Goal: Task Accomplishment & Management: Manage account settings

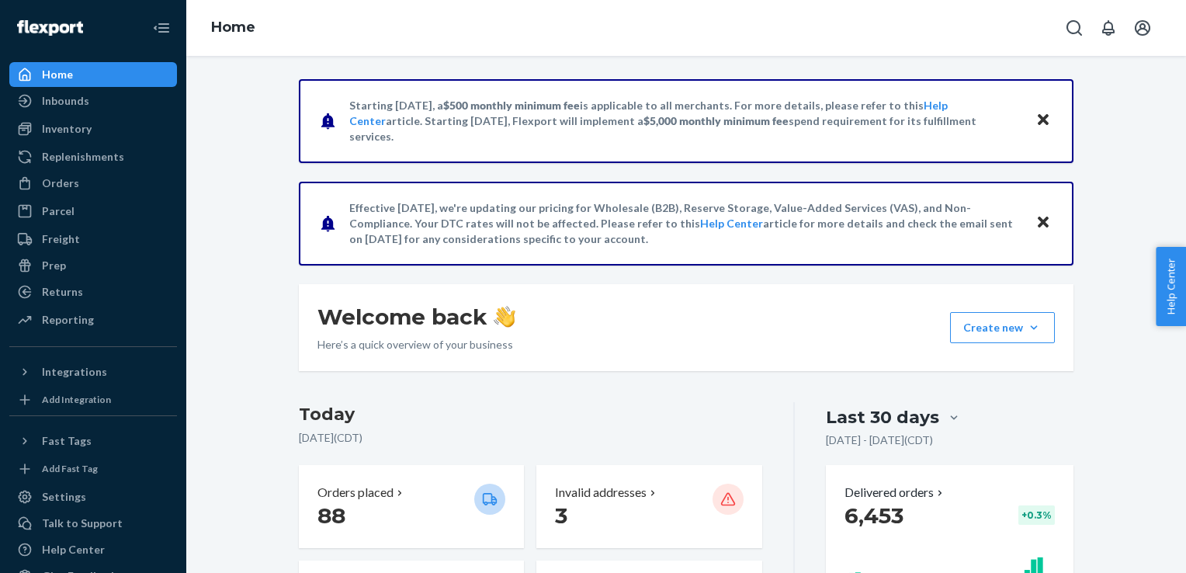
drag, startPoint x: 68, startPoint y: 182, endPoint x: 177, endPoint y: 89, distance: 143.1
click at [68, 182] on div "Orders" at bounding box center [60, 183] width 37 height 16
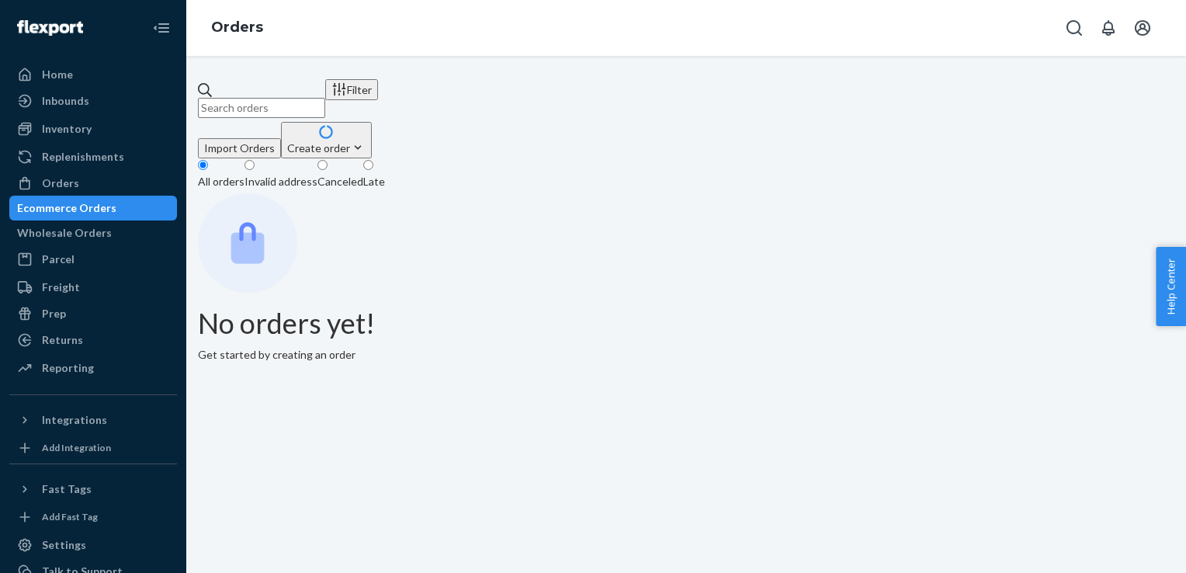
click at [304, 107] on input "text" at bounding box center [261, 108] width 127 height 20
paste input "#SH59367"
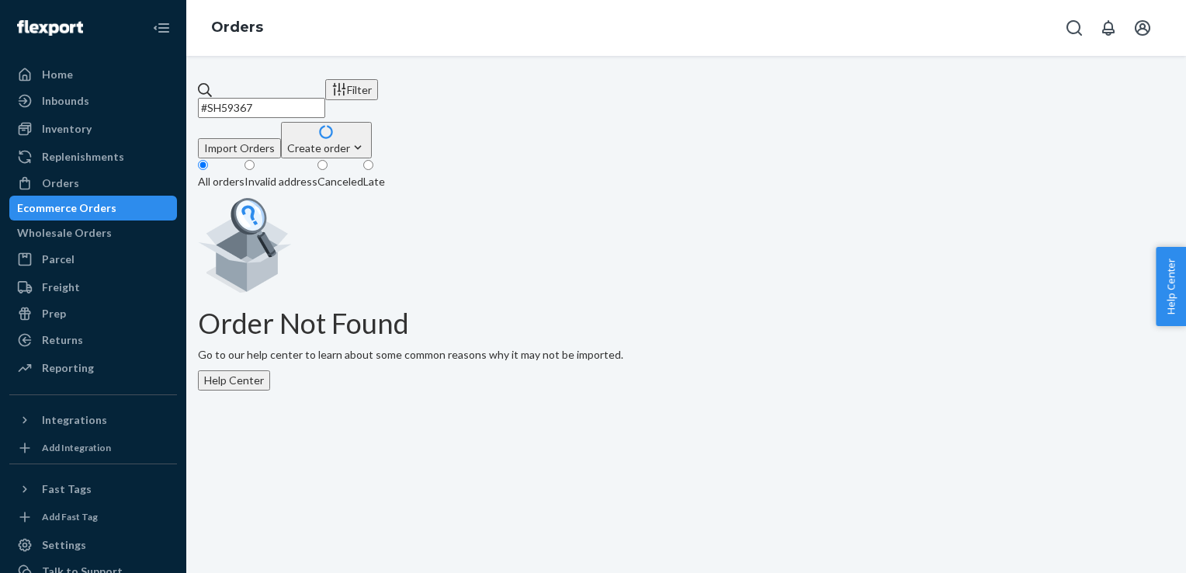
click at [310, 98] on input "#SH59367" at bounding box center [261, 108] width 127 height 20
type input "#SH59367"
drag, startPoint x: 292, startPoint y: 93, endPoint x: 203, endPoint y: 97, distance: 88.5
click at [203, 97] on div "#SH59367 Filter Import Orders Create order Ecommerce order Removal order All or…" at bounding box center [686, 234] width 976 height 311
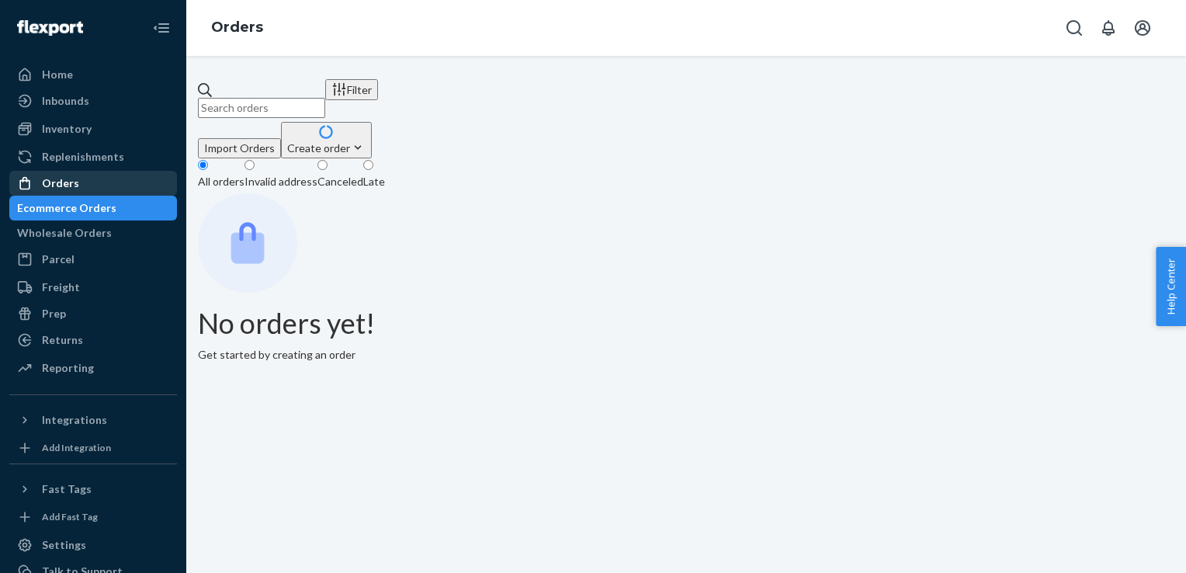
click at [74, 178] on div "Orders" at bounding box center [60, 183] width 37 height 16
click at [250, 98] on input "text" at bounding box center [261, 108] width 127 height 20
click at [257, 98] on input "text" at bounding box center [261, 108] width 127 height 20
paste input "#SH59367"
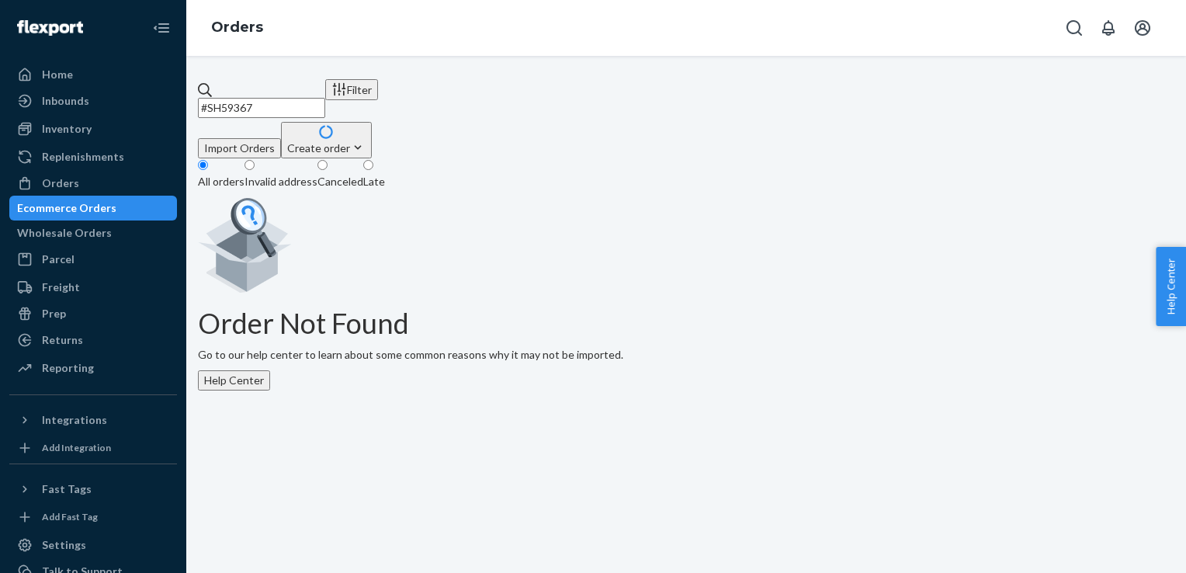
click at [258, 98] on input "#SH59367" at bounding box center [261, 108] width 127 height 20
type input "59367"
click at [69, 180] on div "Orders" at bounding box center [60, 183] width 37 height 16
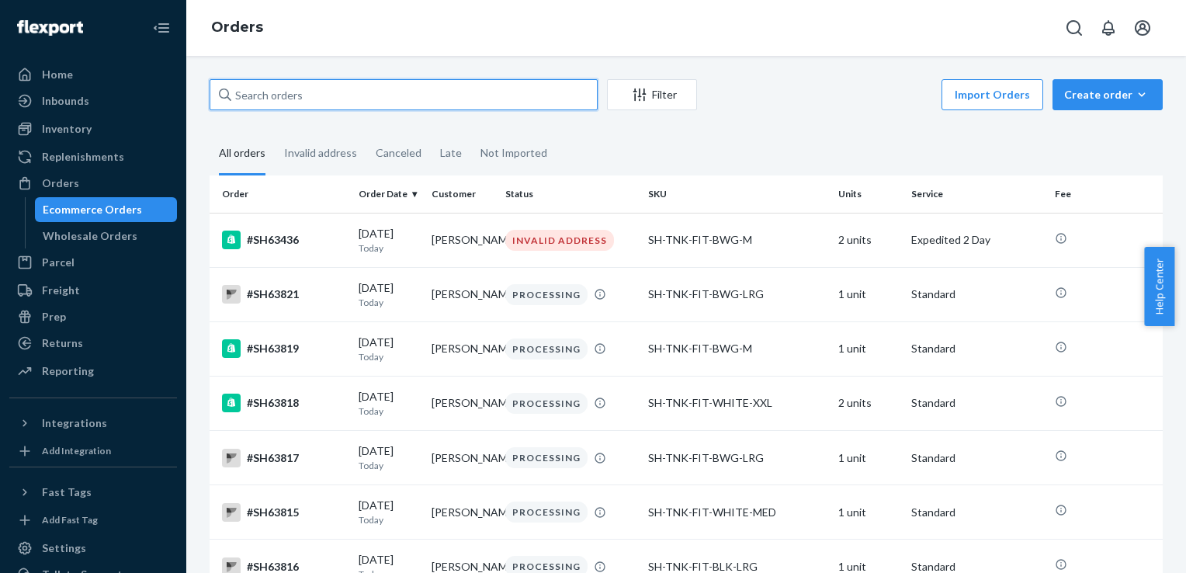
click at [243, 87] on input "text" at bounding box center [403, 94] width 388 height 31
paste input "#SH59367"
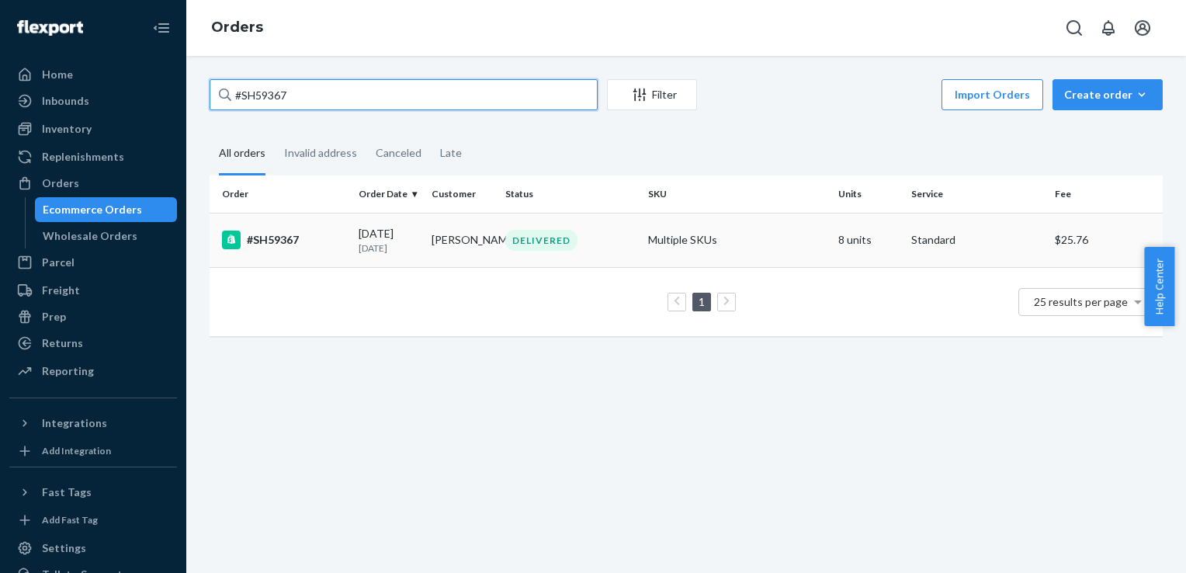
type input "#SH59367"
click at [279, 237] on div "#SH59367" at bounding box center [284, 239] width 124 height 19
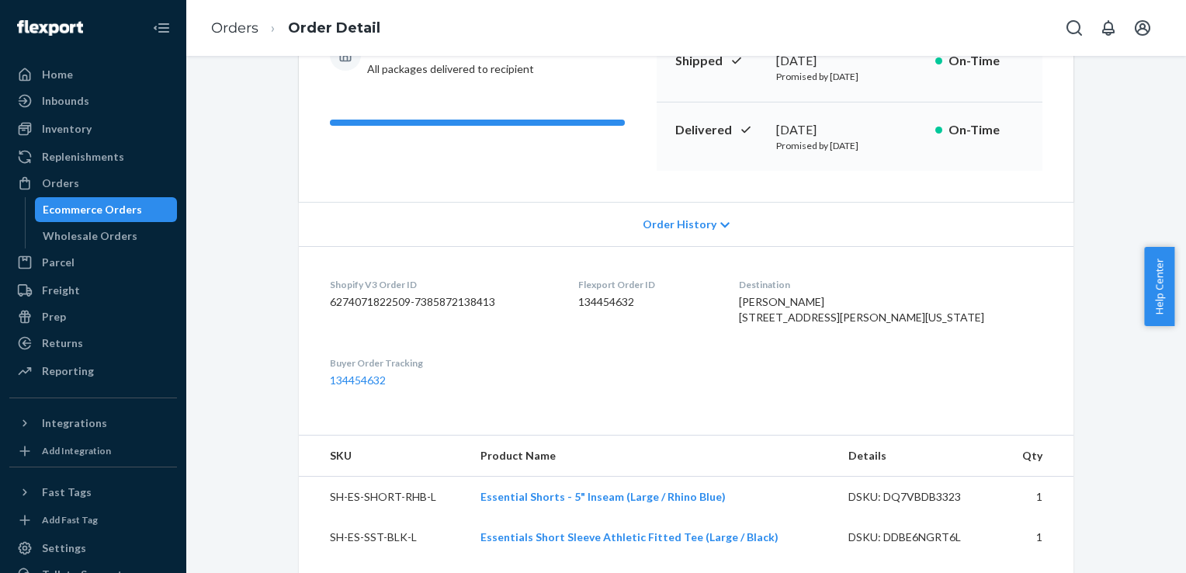
scroll to position [171, 0]
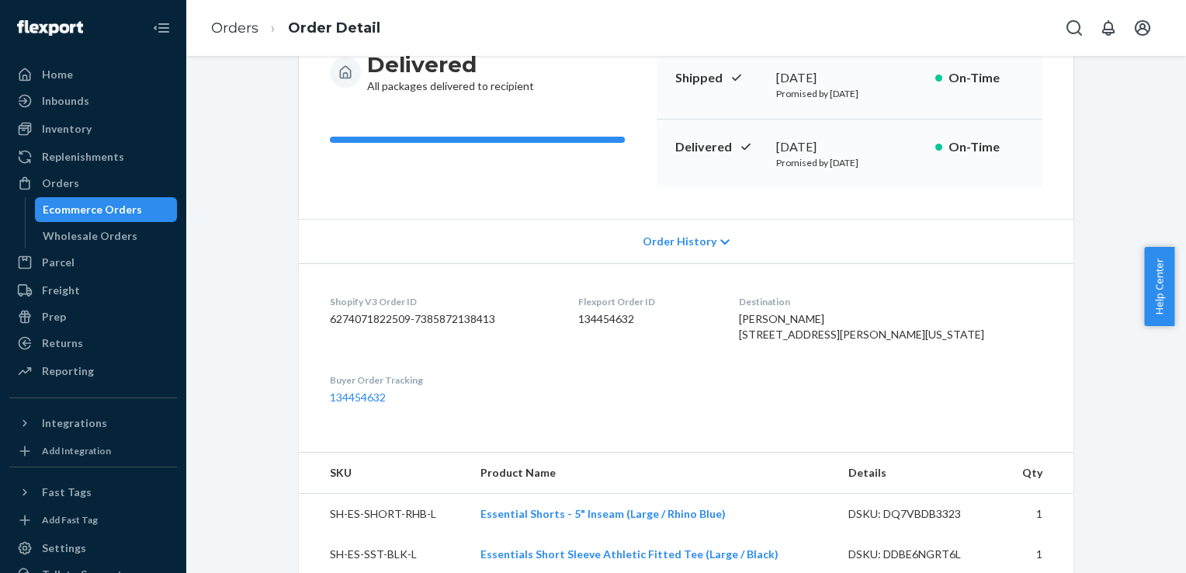
drag, startPoint x: 670, startPoint y: 320, endPoint x: 620, endPoint y: 317, distance: 50.5
drag, startPoint x: 620, startPoint y: 317, endPoint x: 692, endPoint y: 416, distance: 122.1
drag, startPoint x: 692, startPoint y: 416, endPoint x: 608, endPoint y: 315, distance: 131.1
click at [608, 315] on dl "Shopify V3 Order ID 6274071822509-7385872138413 Flexport Order ID 134454632 Des…" at bounding box center [686, 349] width 774 height 173
copy dd "134454632"
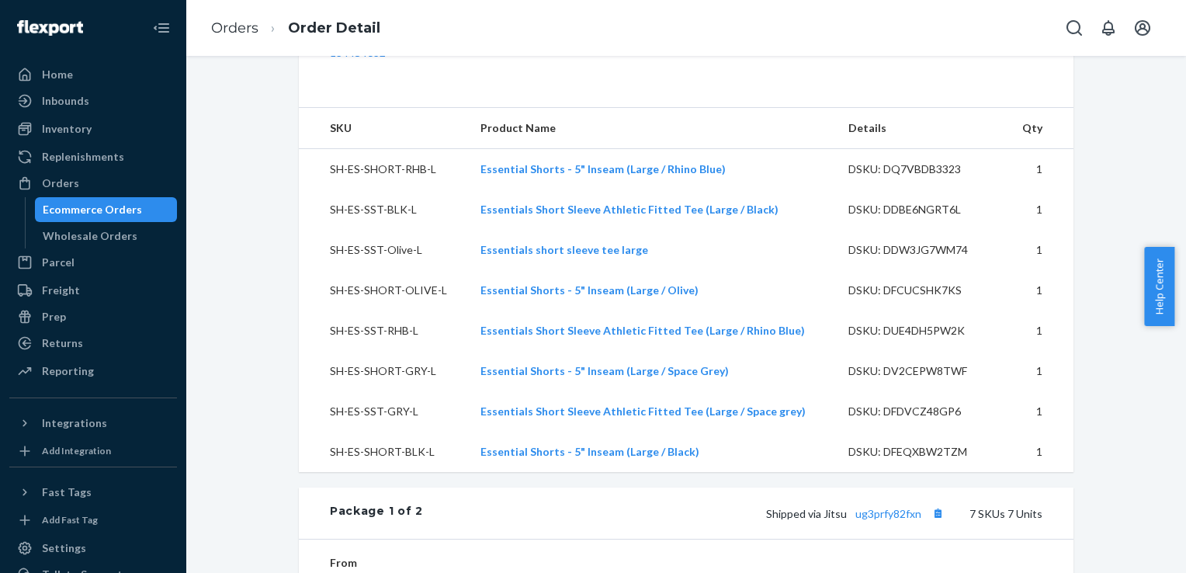
scroll to position [509, 0]
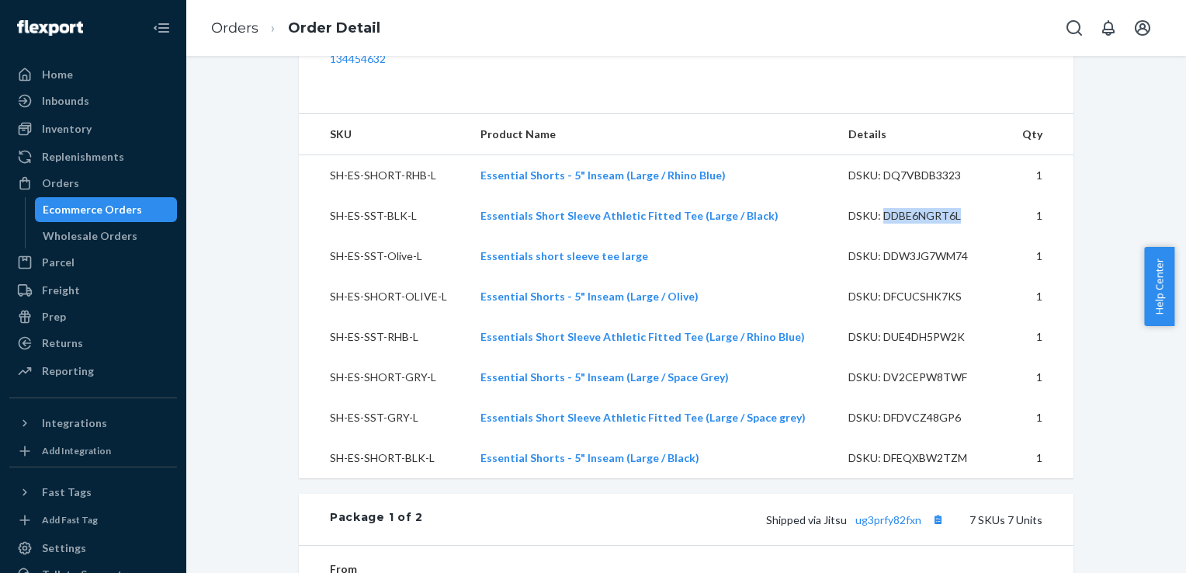
drag, startPoint x: 952, startPoint y: 249, endPoint x: 874, endPoint y: 248, distance: 77.6
click at [874, 223] on div "DSKU: DDBE6NGRT6L" at bounding box center [921, 216] width 146 height 16
copy div "DDBE6NGRT6L"
drag, startPoint x: 407, startPoint y: 250, endPoint x: 323, endPoint y: 247, distance: 83.9
click at [323, 236] on td "SH-ES-SST-BLK-L" at bounding box center [383, 216] width 169 height 40
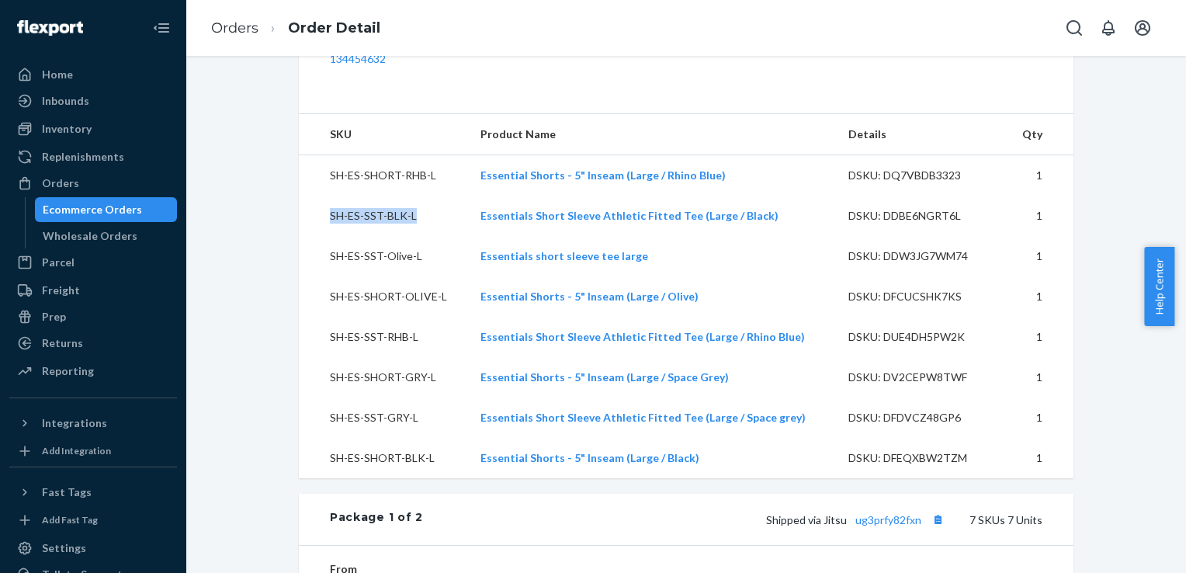
copy td "SH-ES-SST-BLK-L"
drag, startPoint x: 961, startPoint y: 490, endPoint x: 878, endPoint y: 486, distance: 83.1
click at [878, 466] on div "DSKU: DFEQXBW2TZM" at bounding box center [921, 458] width 146 height 16
drag, startPoint x: 878, startPoint y: 486, endPoint x: 880, endPoint y: 438, distance: 47.4
click at [880, 438] on td "DSKU: DFDVCZ48GP6" at bounding box center [921, 417] width 171 height 40
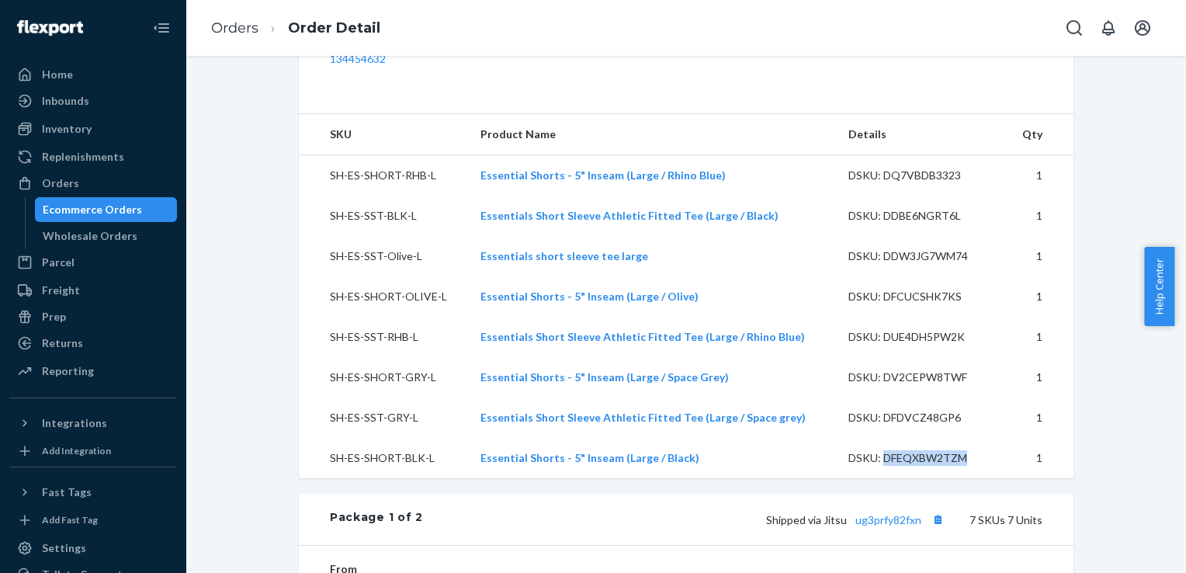
drag, startPoint x: 961, startPoint y: 485, endPoint x: 876, endPoint y: 487, distance: 85.4
click at [876, 466] on div "DSKU: DFEQXBW2TZM" at bounding box center [921, 458] width 146 height 16
copy div "DFEQXBW2TZM"
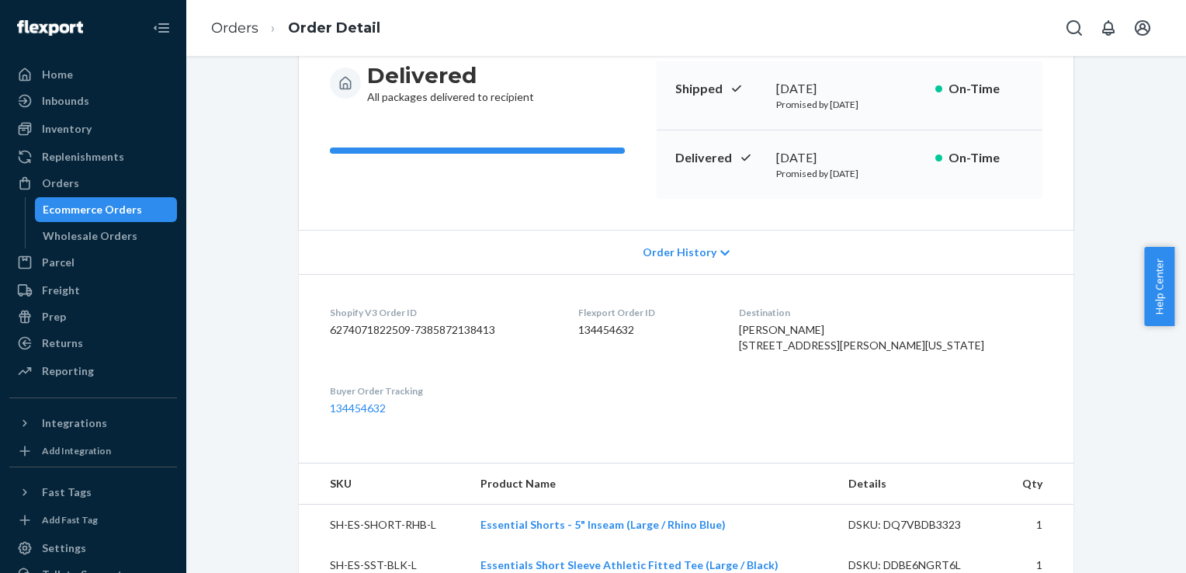
scroll to position [0, 0]
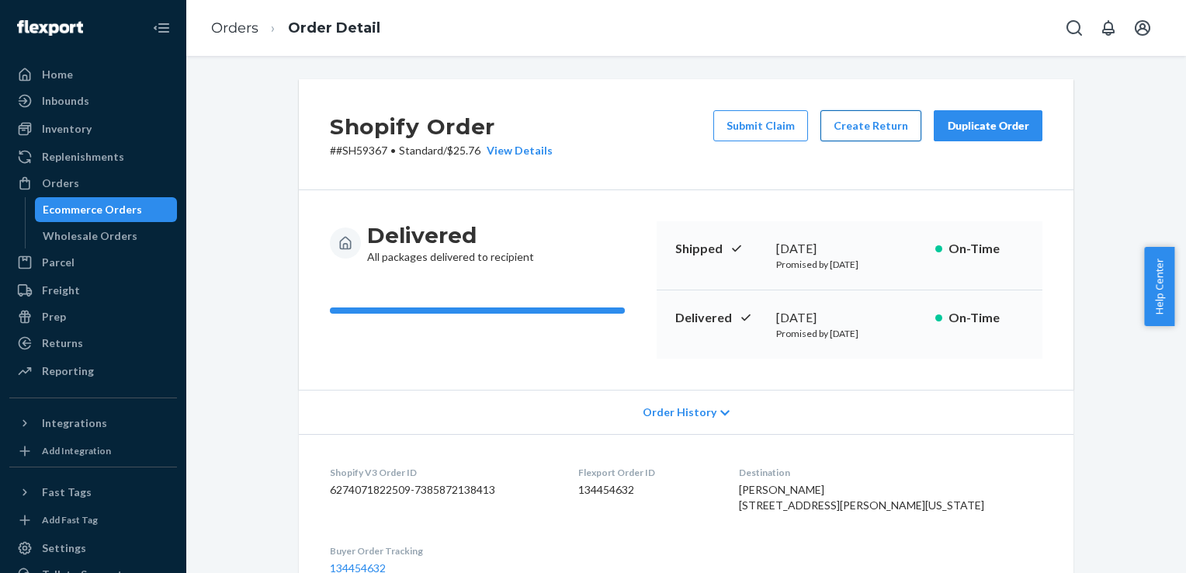
click at [894, 119] on button "Create Return" at bounding box center [870, 125] width 101 height 31
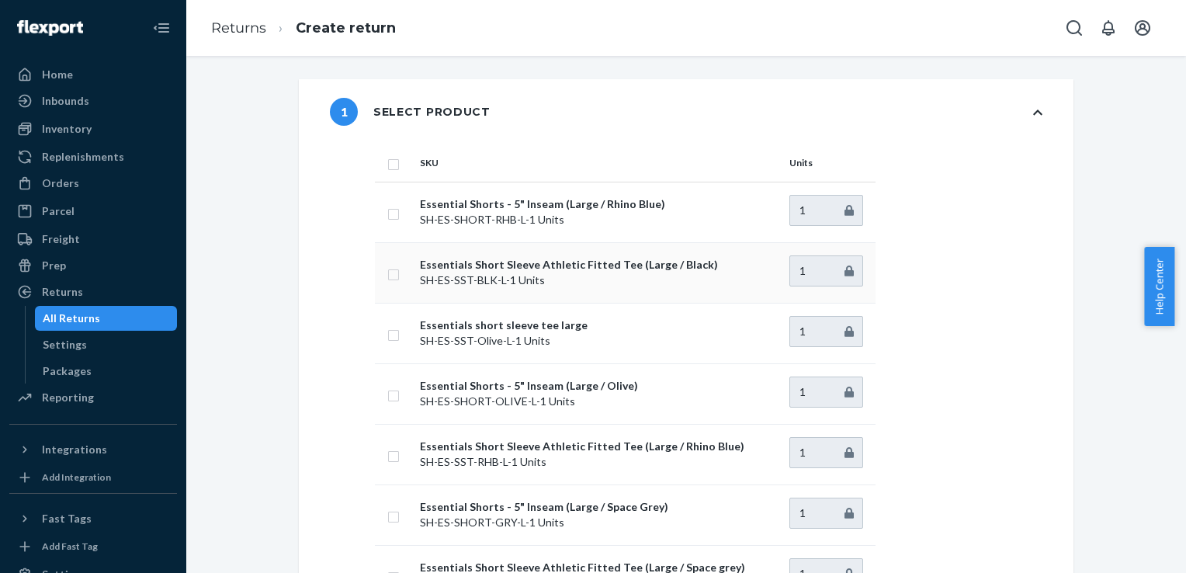
click at [389, 273] on input "checkbox" at bounding box center [393, 273] width 12 height 16
checkbox input "true"
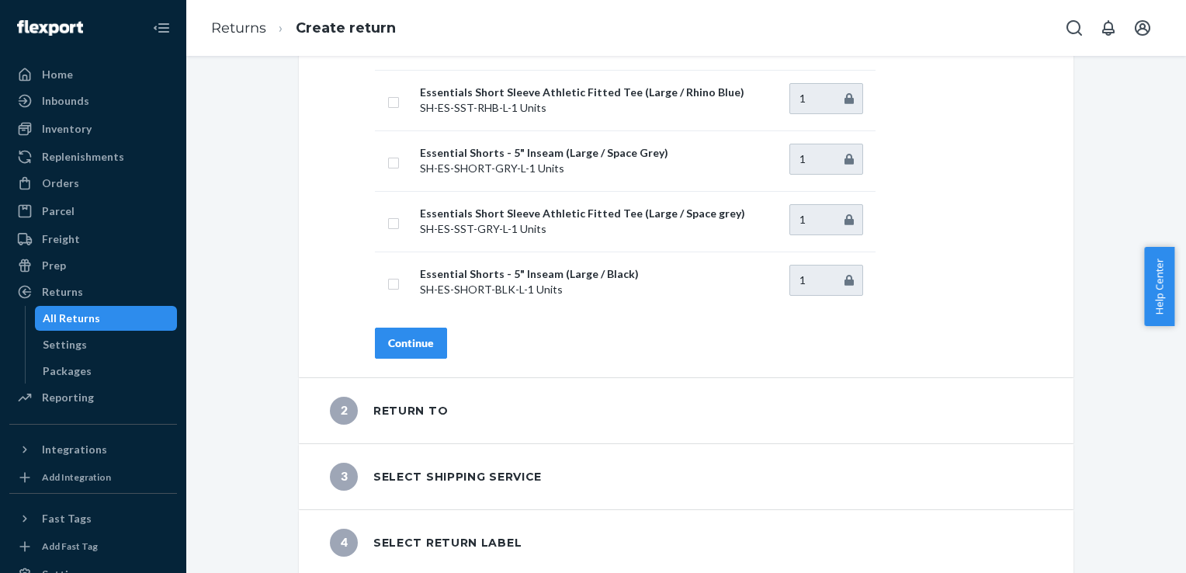
click at [417, 337] on div "Continue" at bounding box center [411, 343] width 46 height 16
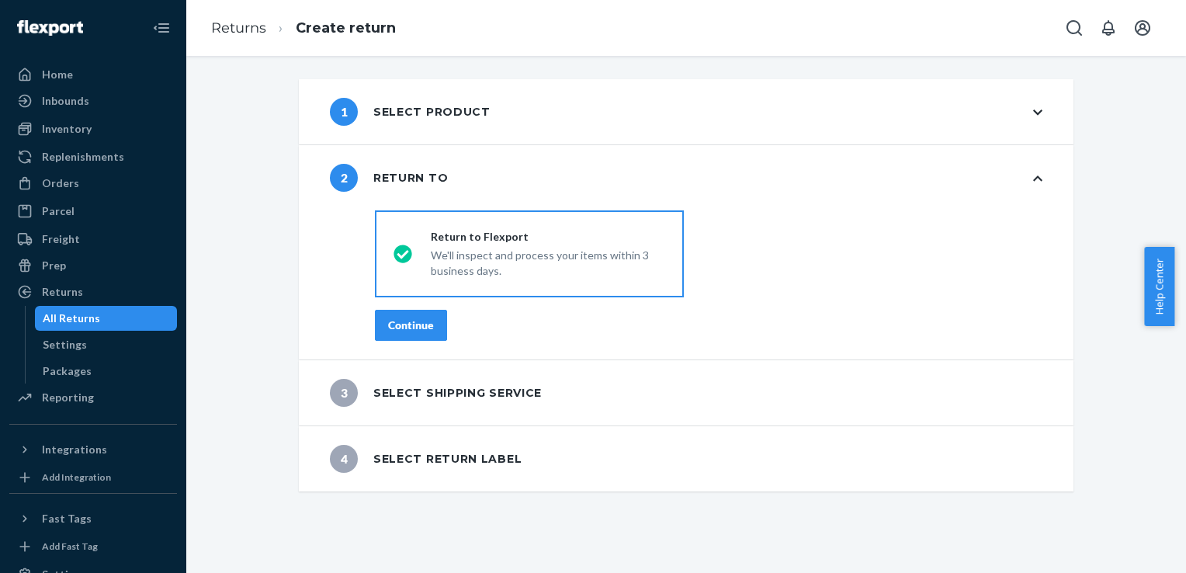
scroll to position [0, 0]
click at [416, 334] on button "Continue" at bounding box center [411, 325] width 72 height 31
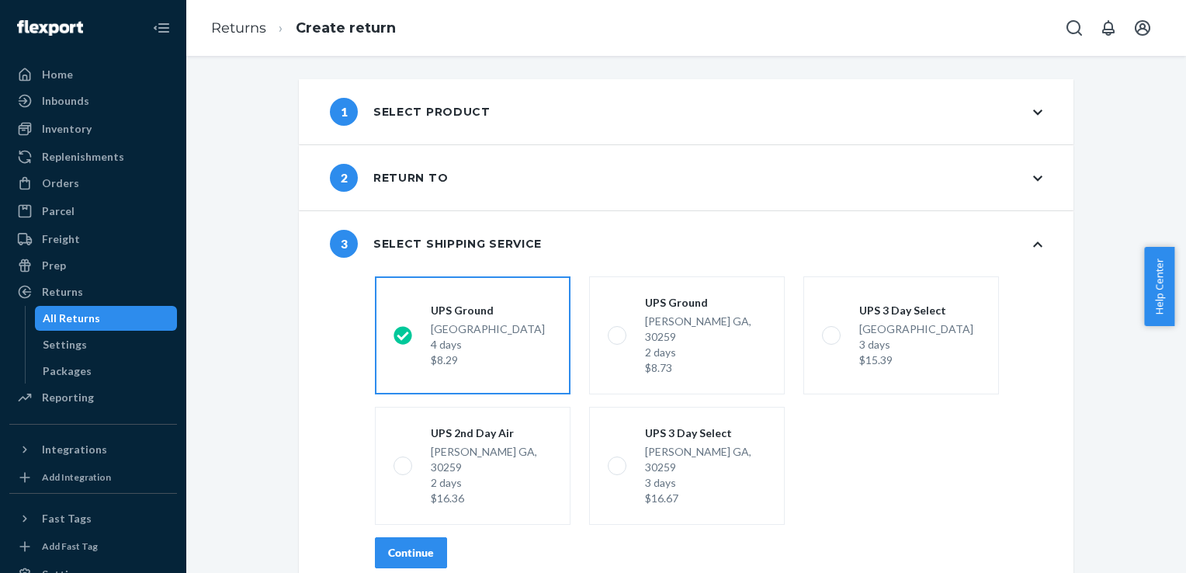
click at [414, 545] on div "Continue" at bounding box center [411, 553] width 46 height 16
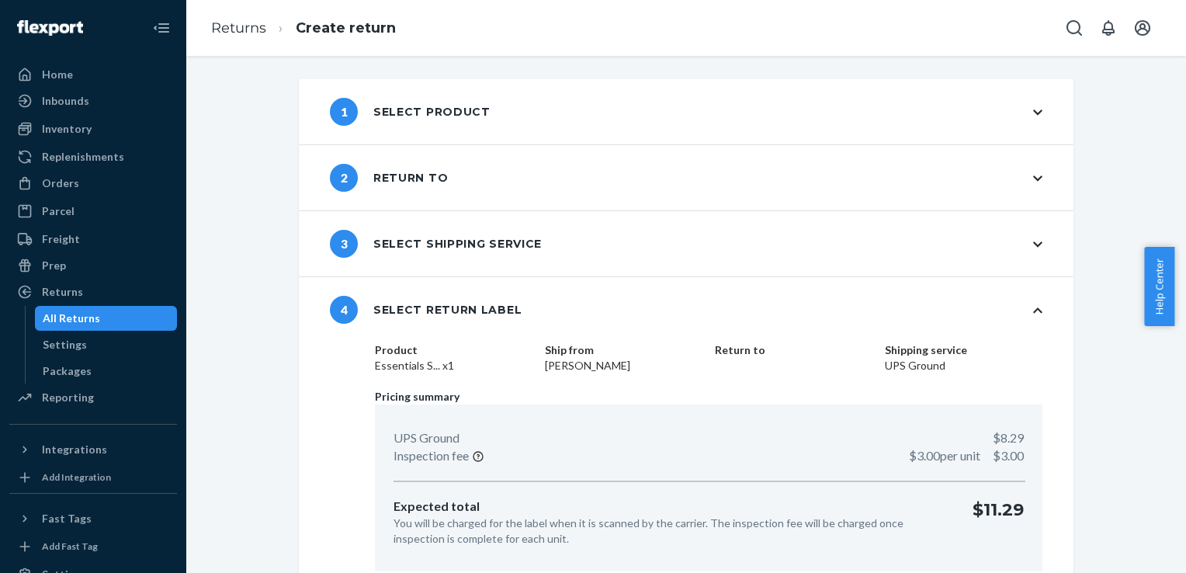
scroll to position [59, 0]
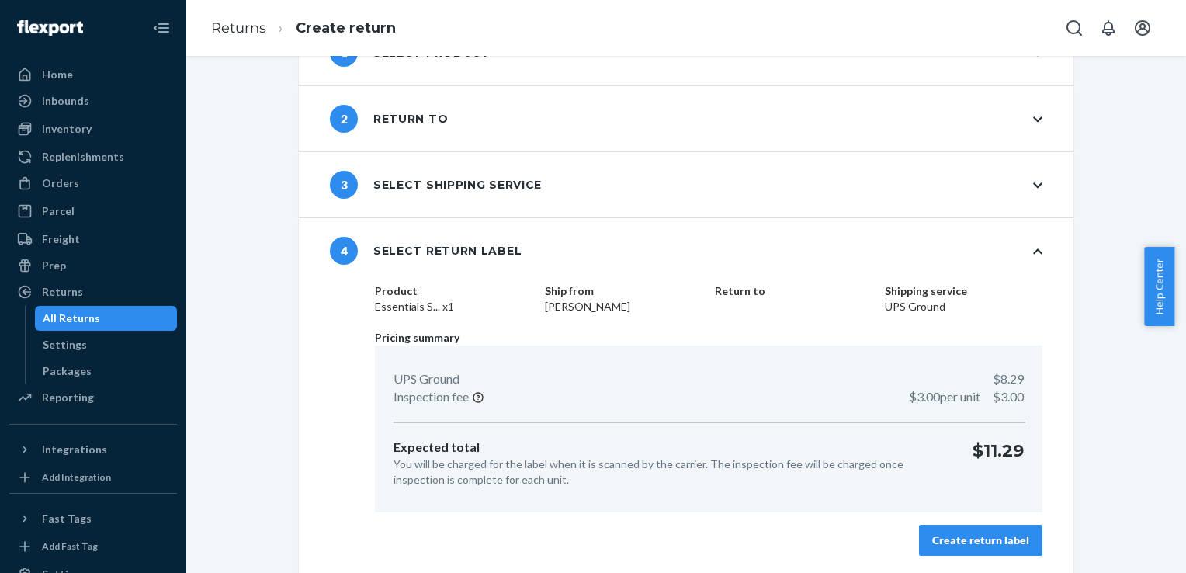
click at [981, 532] on div "Create return label" at bounding box center [980, 540] width 97 height 16
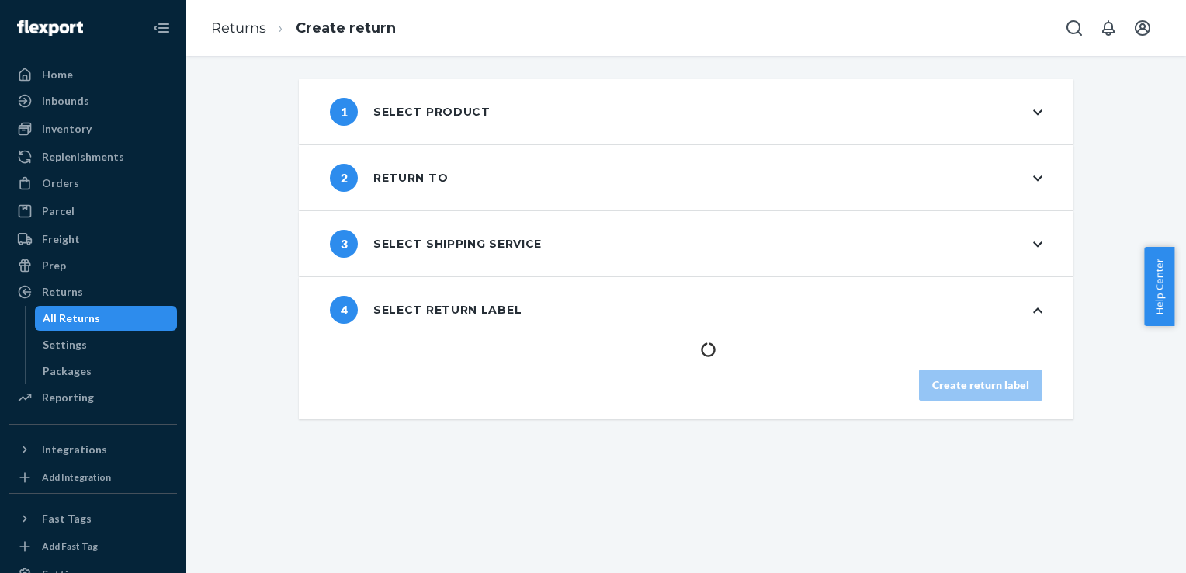
scroll to position [0, 0]
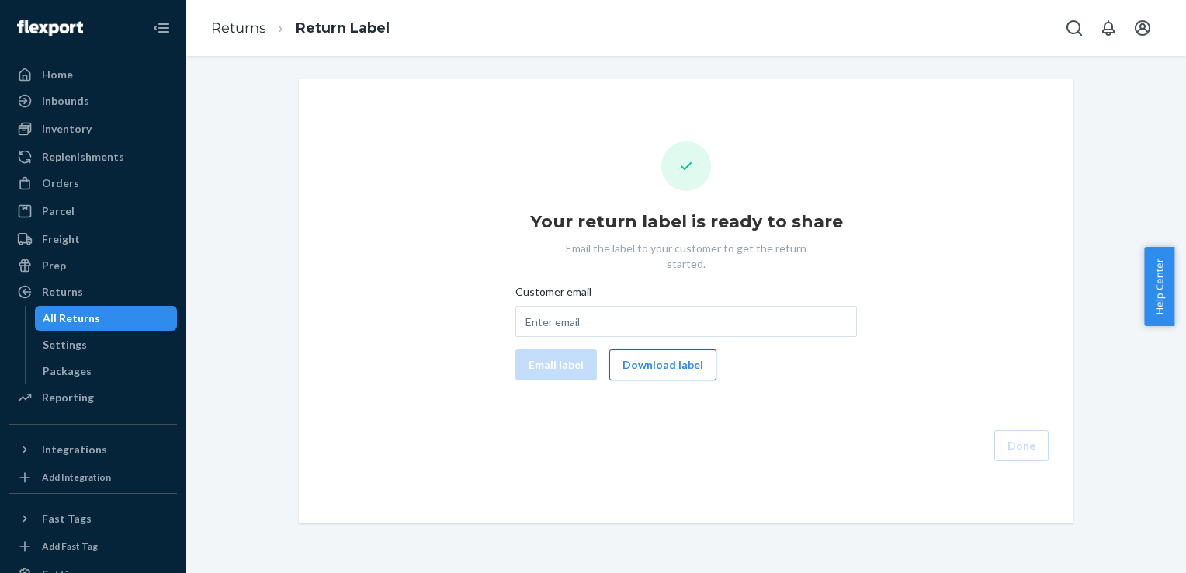
click at [673, 349] on button "Download label" at bounding box center [662, 364] width 107 height 31
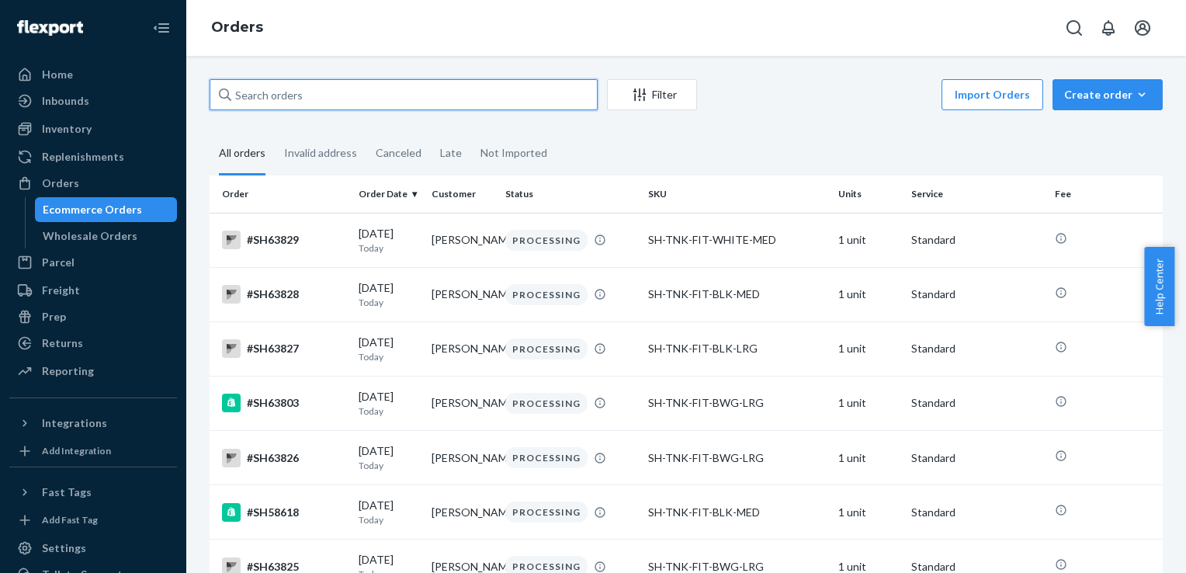
click at [241, 100] on input "text" at bounding box center [403, 94] width 388 height 31
paste input "#SH49792"
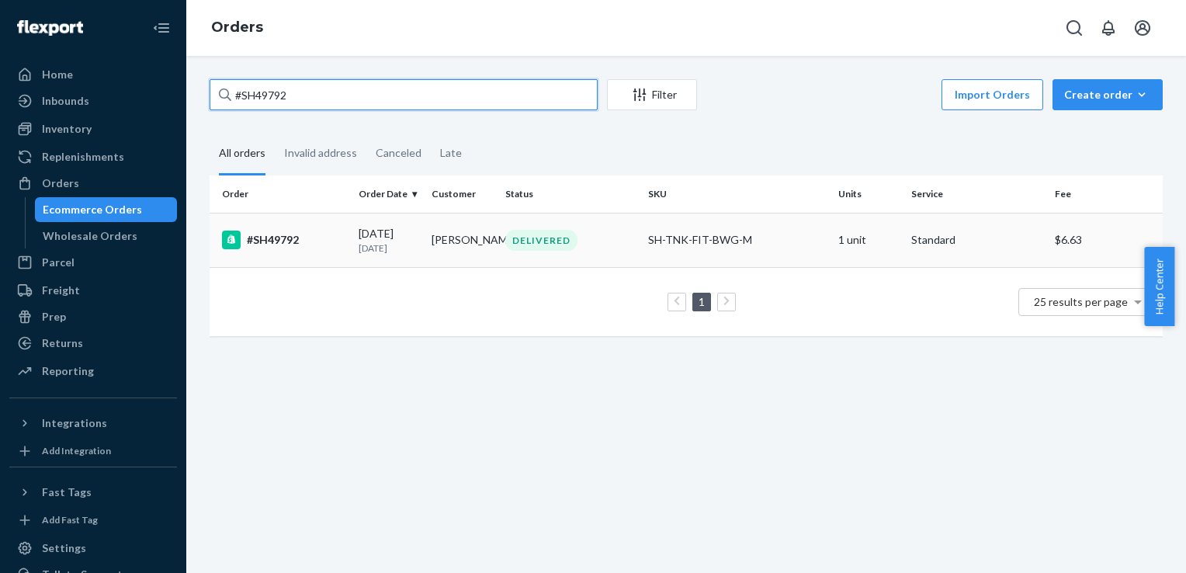
type input "#SH49792"
click at [279, 238] on div "#SH49792" at bounding box center [284, 239] width 124 height 19
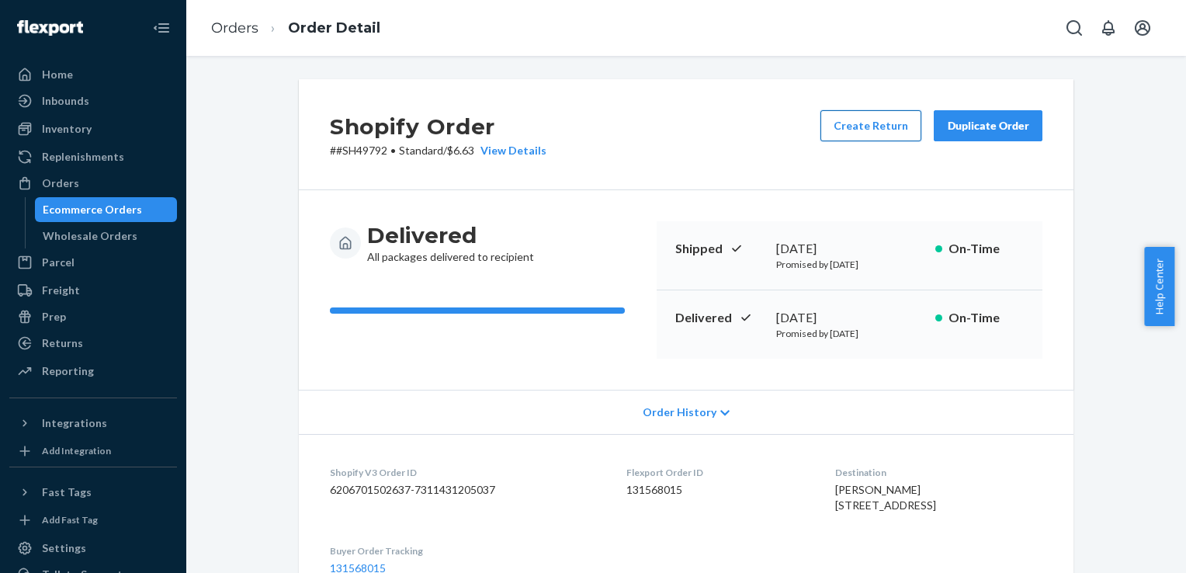
click at [876, 129] on button "Create Return" at bounding box center [870, 125] width 101 height 31
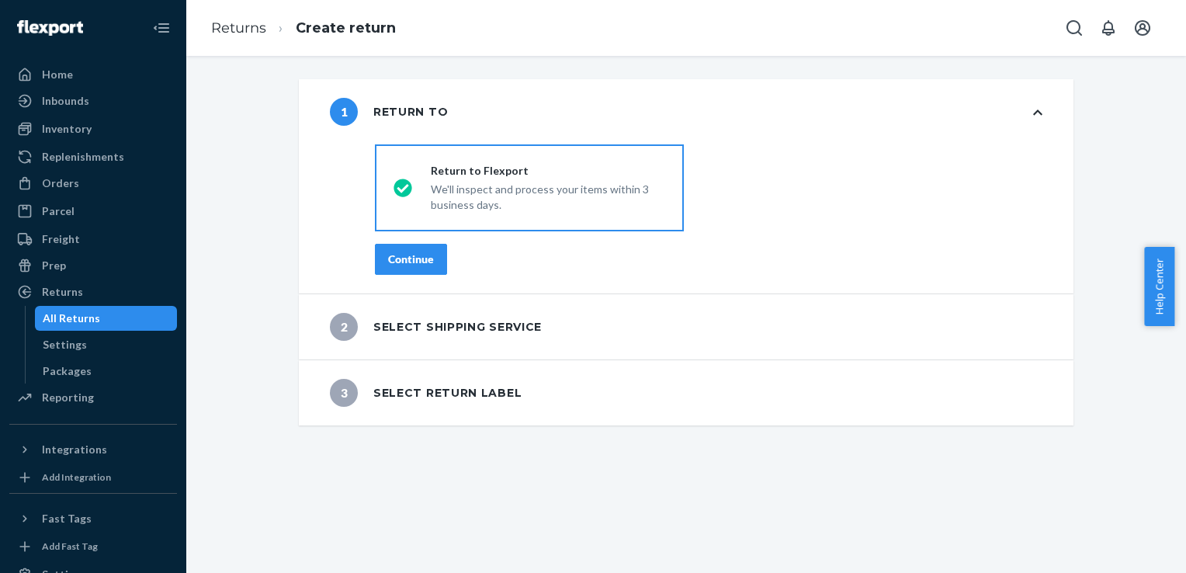
click at [422, 256] on div "Continue" at bounding box center [411, 259] width 46 height 16
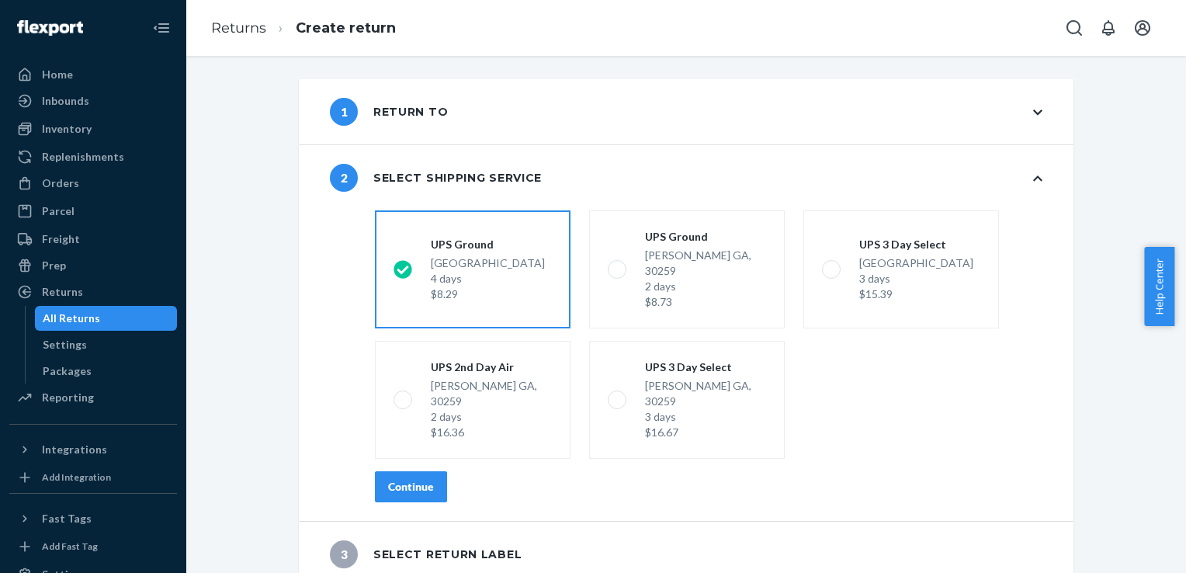
click at [419, 479] on div "Continue" at bounding box center [411, 487] width 46 height 16
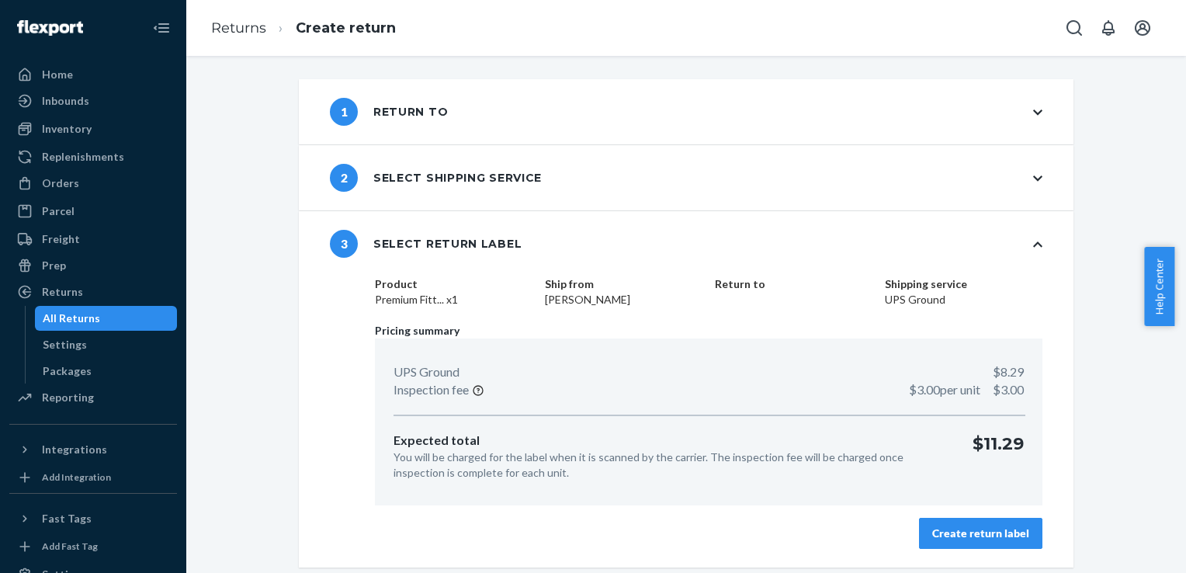
drag, startPoint x: 950, startPoint y: 533, endPoint x: 935, endPoint y: 544, distance: 18.3
click at [935, 544] on button "Create return label" at bounding box center [980, 533] width 123 height 31
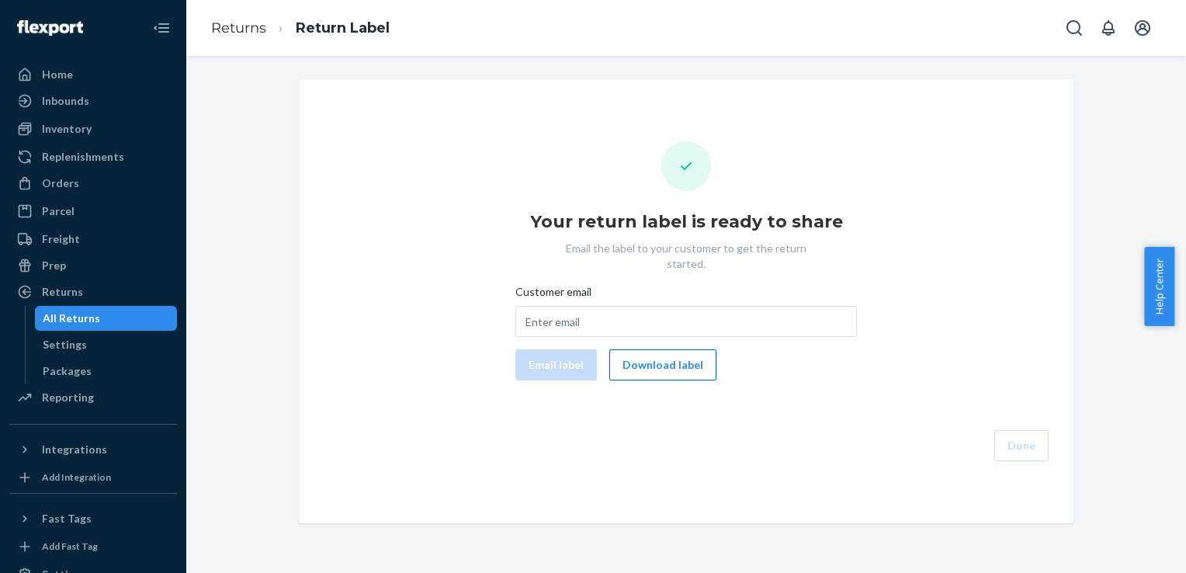
click at [664, 355] on button "Download label" at bounding box center [662, 364] width 107 height 31
